Goal: Task Accomplishment & Management: Manage account settings

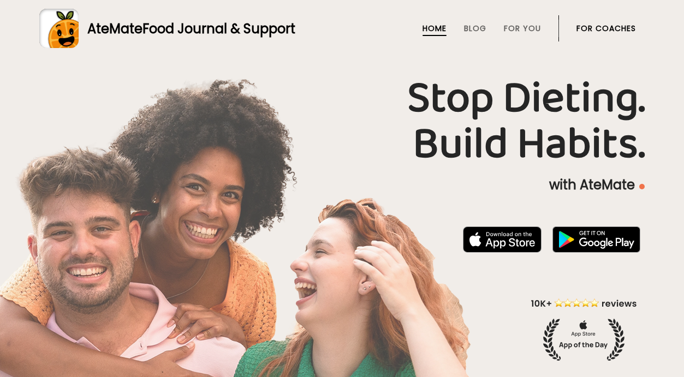
click at [587, 27] on link "For Coaches" at bounding box center [605, 28] width 59 height 9
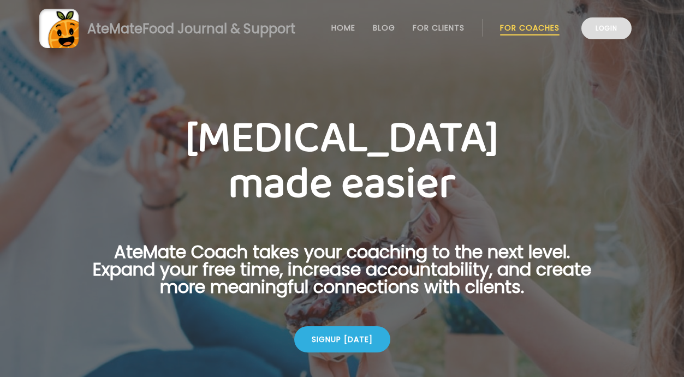
click at [585, 28] on link "Login" at bounding box center [606, 28] width 50 height 22
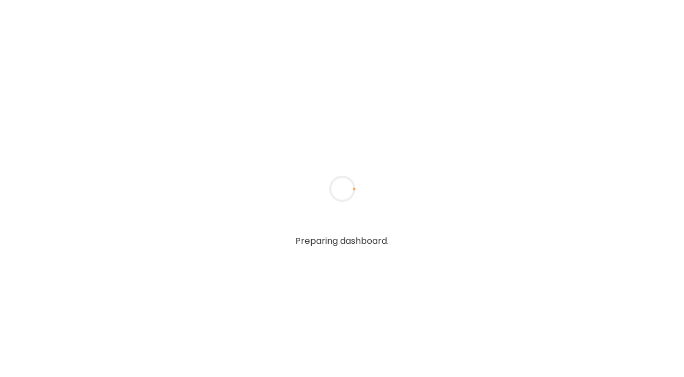
type input "*****"
type input "**********"
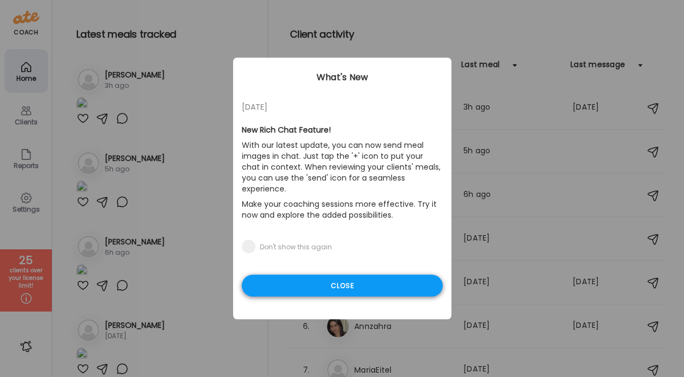
click at [368, 275] on div "Close" at bounding box center [342, 286] width 201 height 22
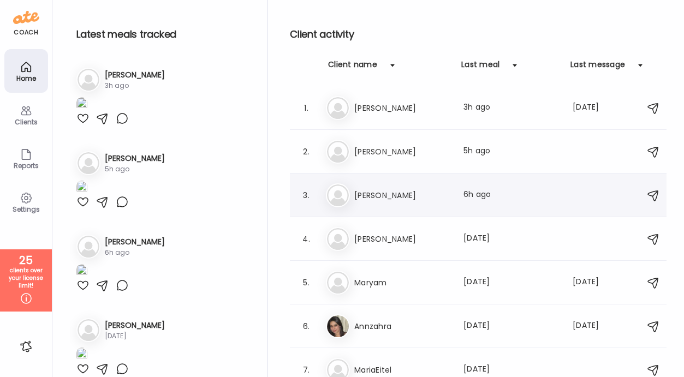
click at [371, 191] on h3 "[PERSON_NAME]" at bounding box center [402, 195] width 96 height 13
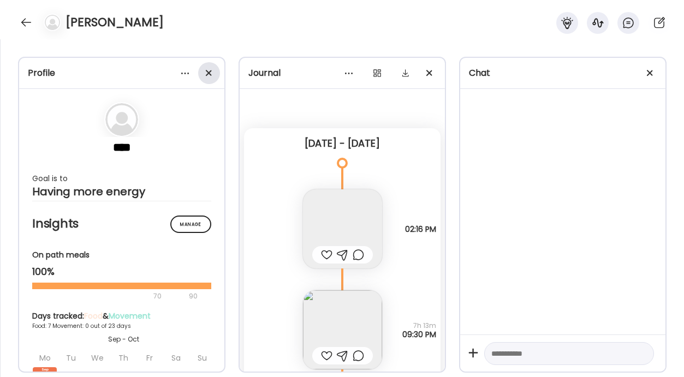
click at [207, 74] on span at bounding box center [209, 73] width 6 height 6
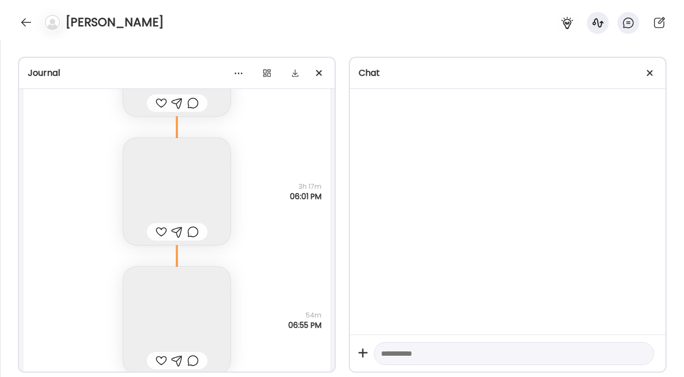
scroll to position [10595, 0]
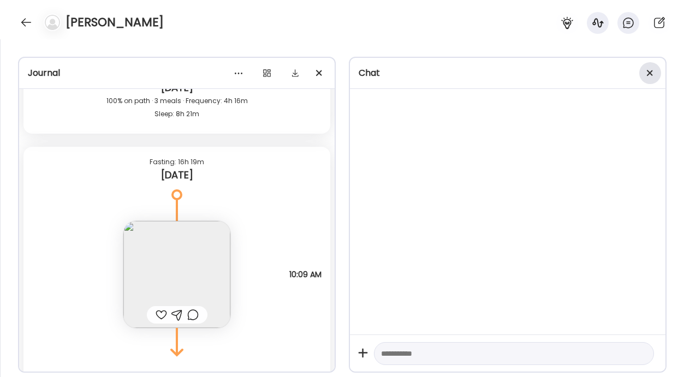
click at [648, 74] on span at bounding box center [650, 73] width 6 height 6
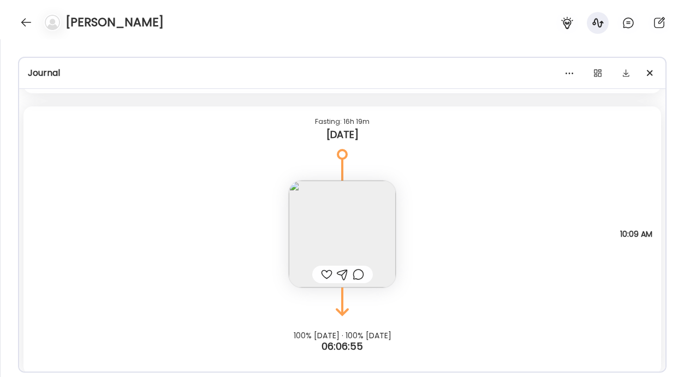
scroll to position [10643, 0]
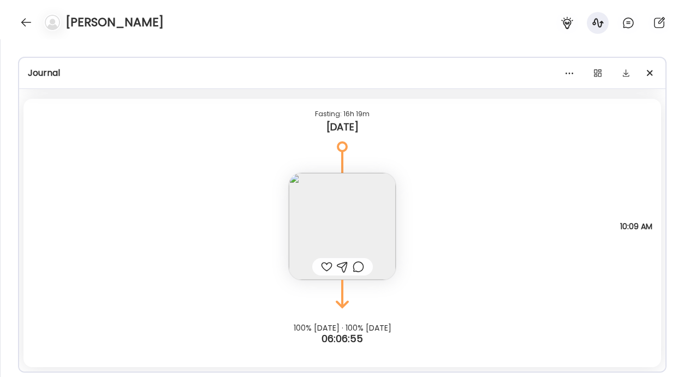
click at [367, 220] on img at bounding box center [342, 226] width 107 height 107
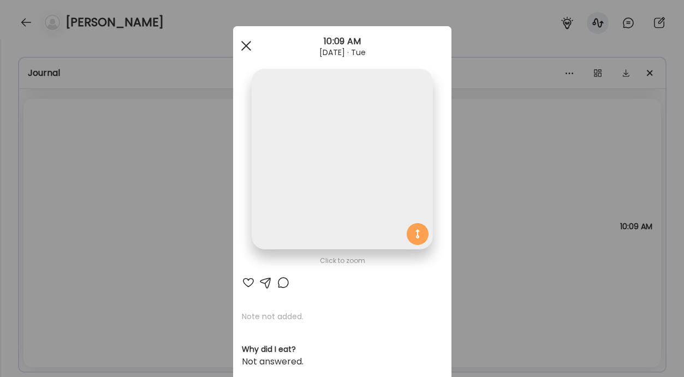
click at [249, 46] on div at bounding box center [246, 46] width 22 height 22
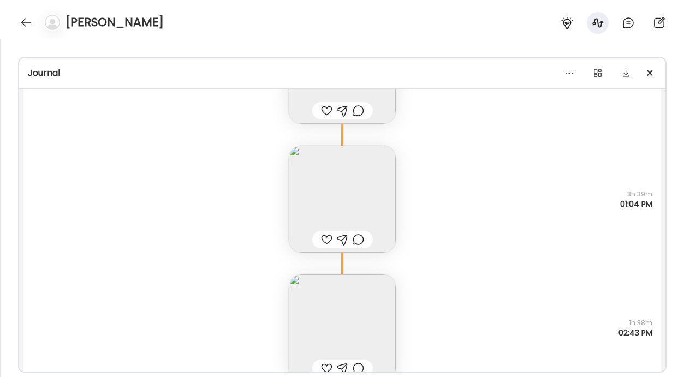
scroll to position [8927, 0]
click at [349, 348] on img at bounding box center [342, 331] width 107 height 107
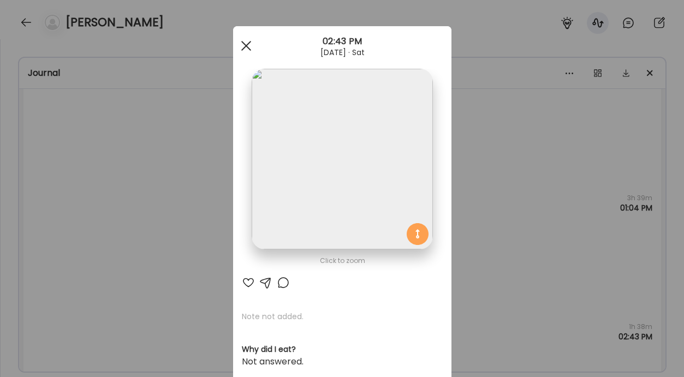
click at [247, 44] on span at bounding box center [246, 46] width 10 height 10
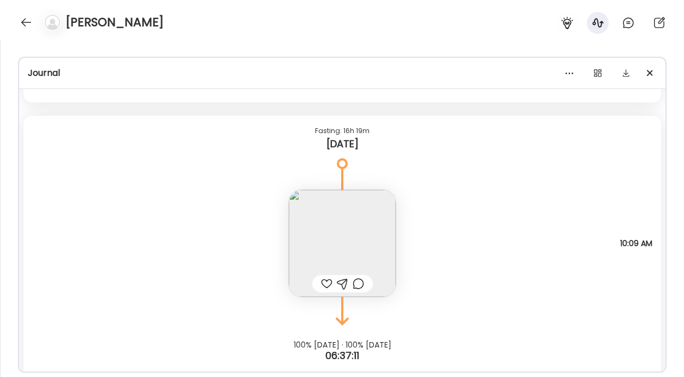
scroll to position [10643, 0]
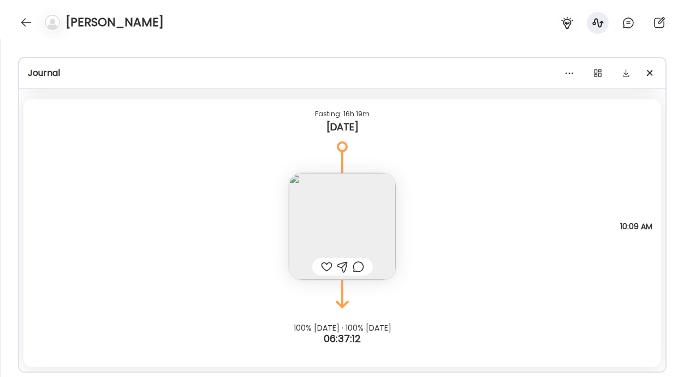
click at [330, 217] on img at bounding box center [342, 226] width 107 height 107
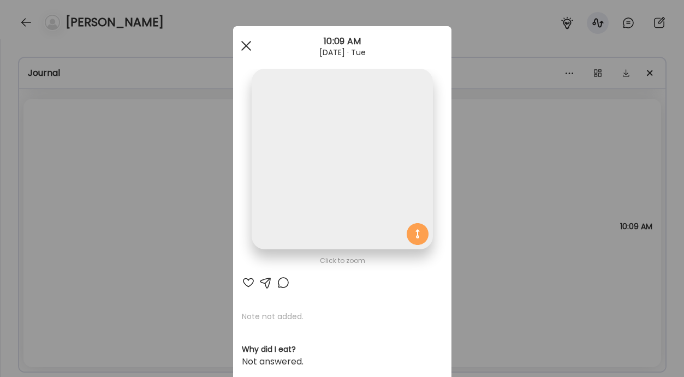
click at [250, 45] on div at bounding box center [246, 46] width 22 height 22
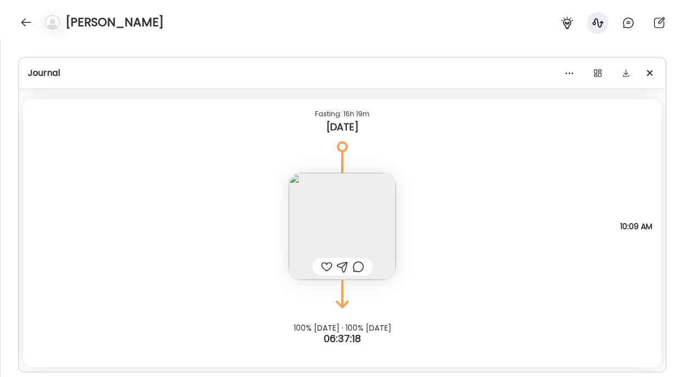
click at [318, 214] on img at bounding box center [342, 226] width 107 height 107
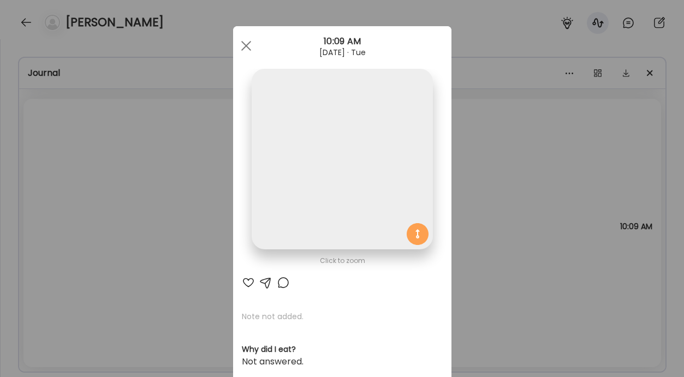
click at [216, 133] on div "Ate Coach Dashboard Wahoo! It’s official Take a moment to set up your Coach Pro…" at bounding box center [342, 188] width 684 height 377
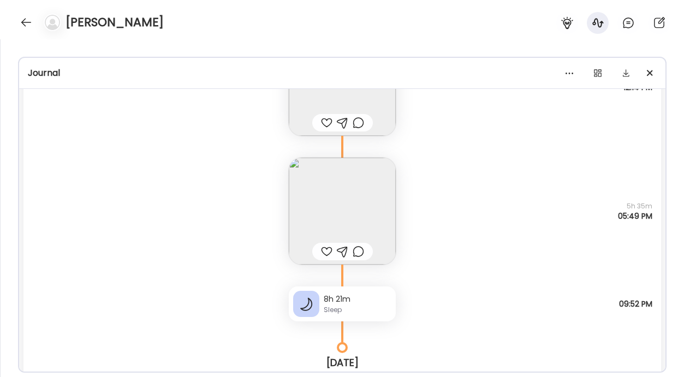
scroll to position [10319, 0]
click at [320, 201] on img at bounding box center [342, 211] width 107 height 107
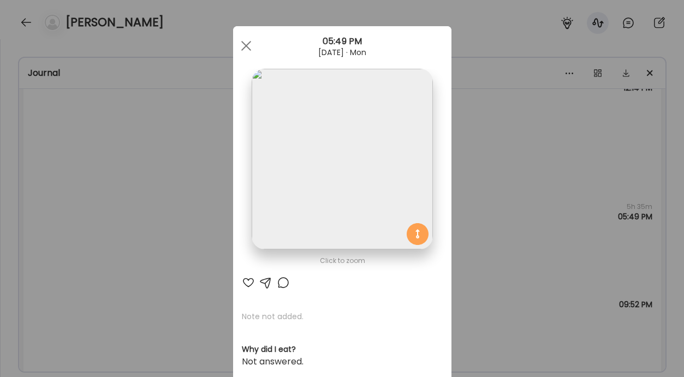
click at [133, 180] on div "Ate Coach Dashboard Wahoo! It’s official Take a moment to set up your Coach Pro…" at bounding box center [342, 188] width 684 height 377
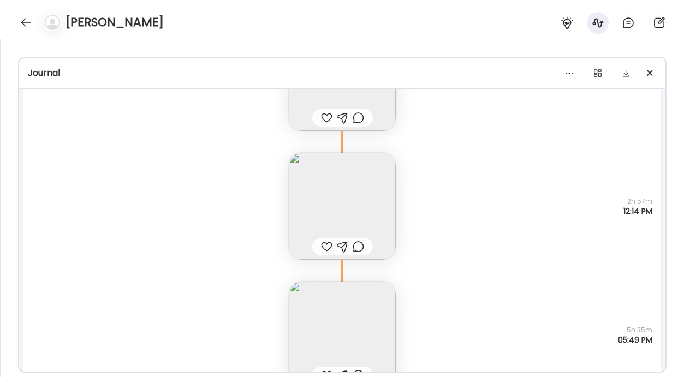
scroll to position [10196, 0]
click at [321, 182] on img at bounding box center [342, 206] width 107 height 107
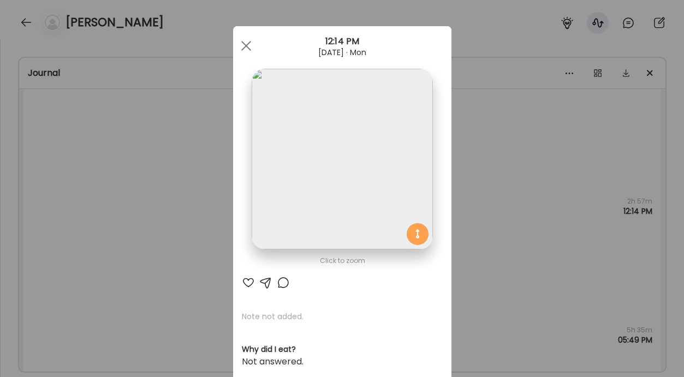
click at [159, 165] on div "Ate Coach Dashboard Wahoo! It’s official Take a moment to set up your Coach Pro…" at bounding box center [342, 188] width 684 height 377
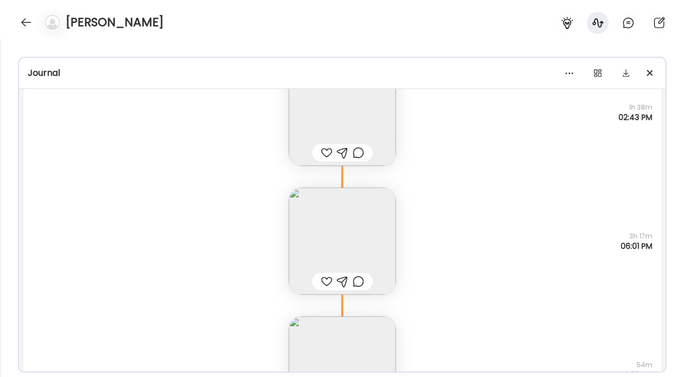
scroll to position [9141, 0]
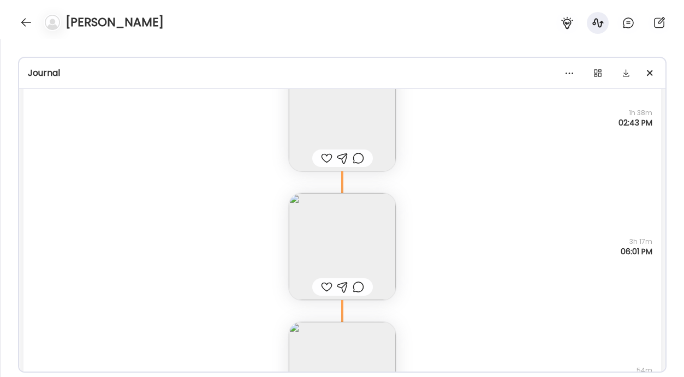
click at [363, 115] on img at bounding box center [342, 117] width 107 height 107
